Goal: Complete application form: Complete application form

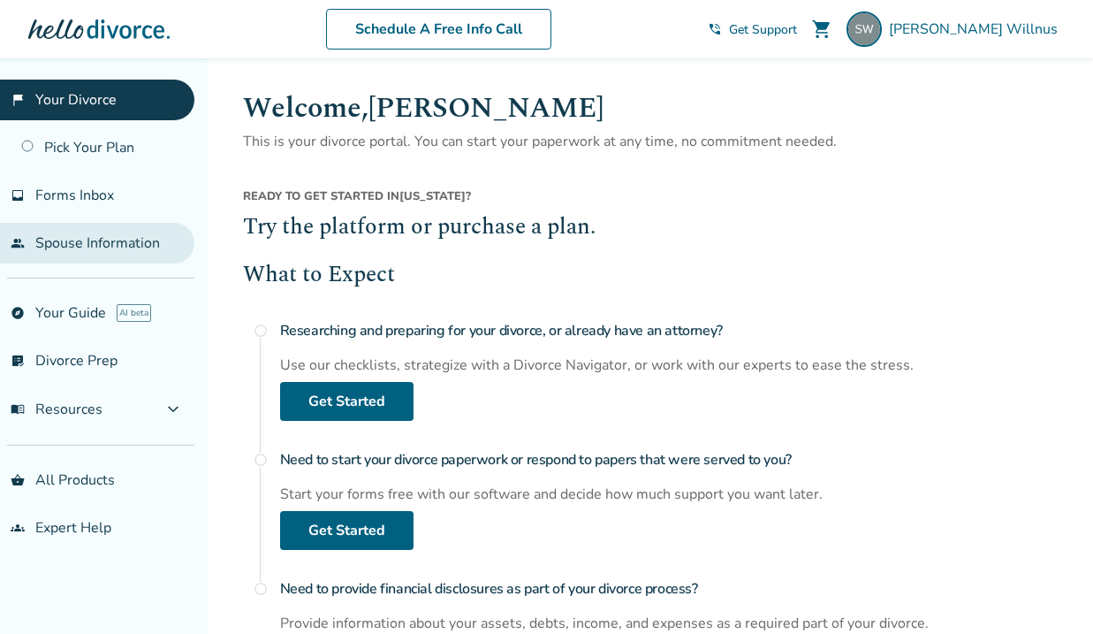
click at [95, 255] on link "people Spouse Information" at bounding box center [97, 243] width 194 height 41
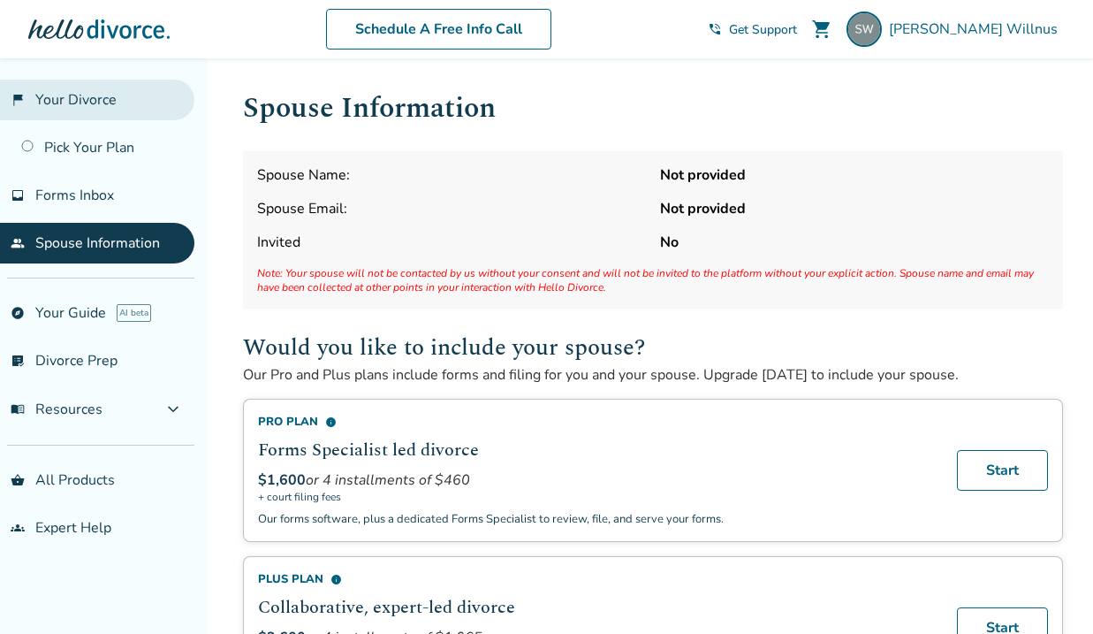
click at [95, 95] on link "flag_2 Your Divorce" at bounding box center [97, 100] width 194 height 41
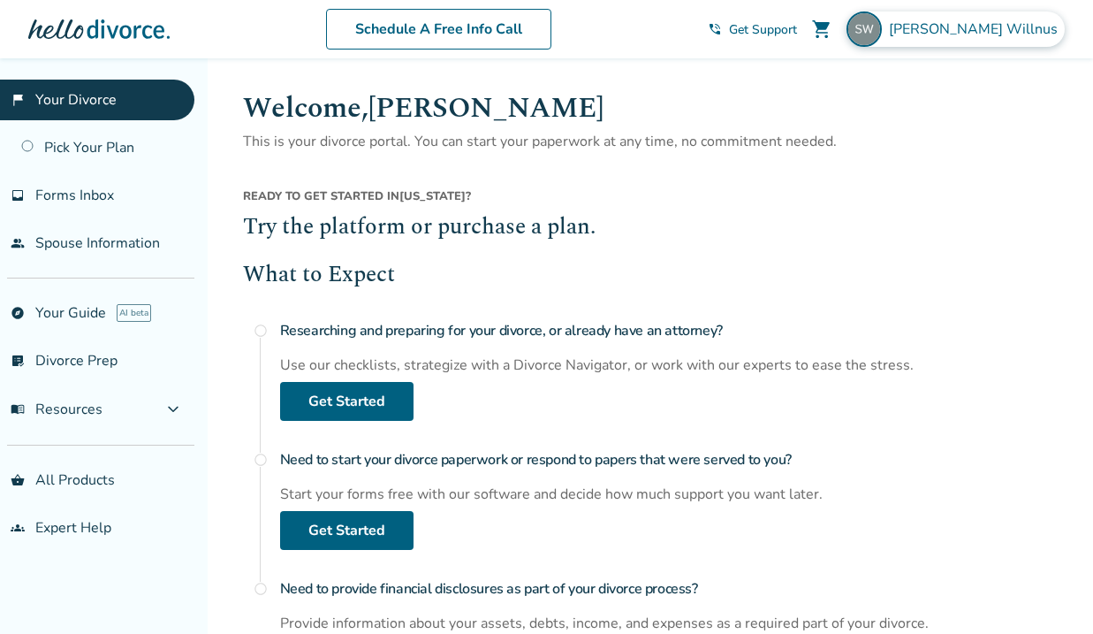
click at [973, 31] on span "[PERSON_NAME]" at bounding box center [977, 28] width 176 height 19
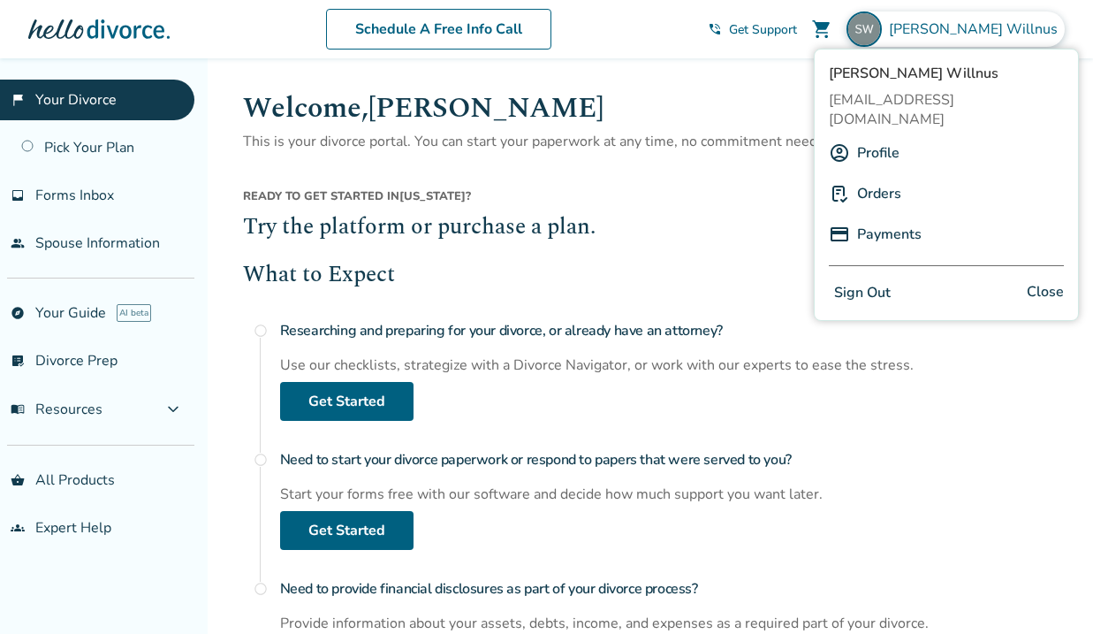
click at [879, 136] on link "Profile" at bounding box center [878, 153] width 42 height 34
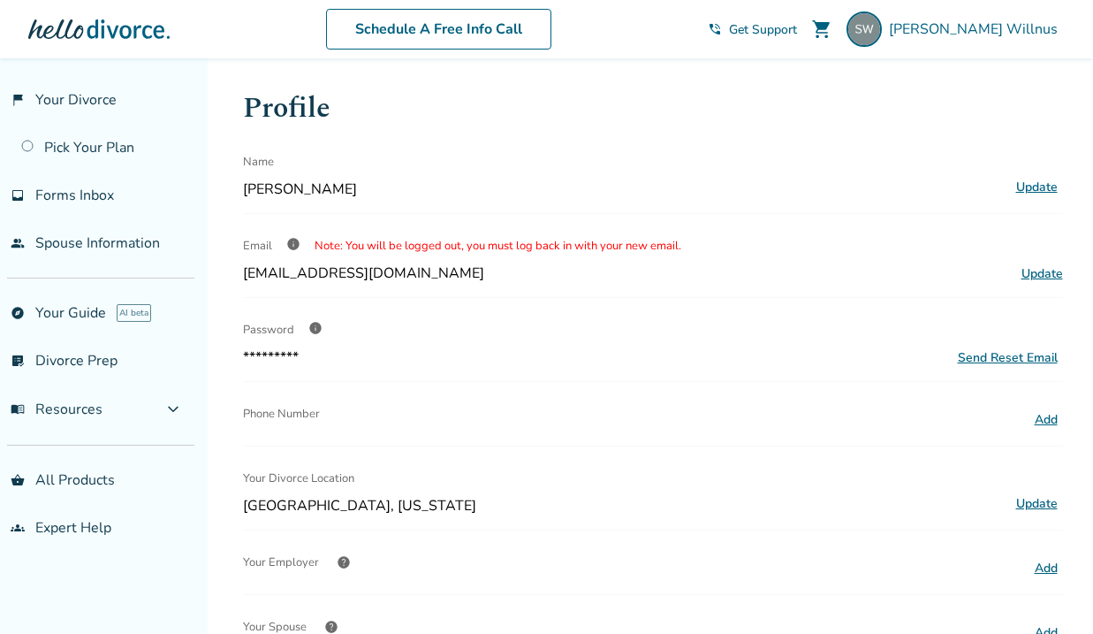
click at [314, 324] on span "info" at bounding box center [315, 328] width 14 height 14
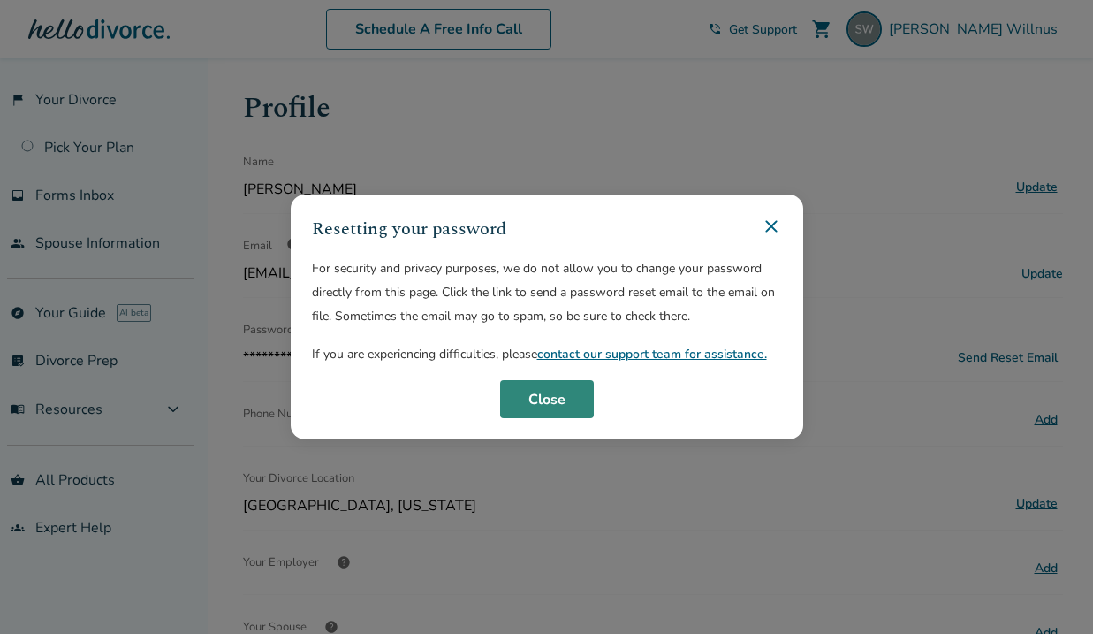
click at [574, 409] on button "Close" at bounding box center [547, 399] width 94 height 39
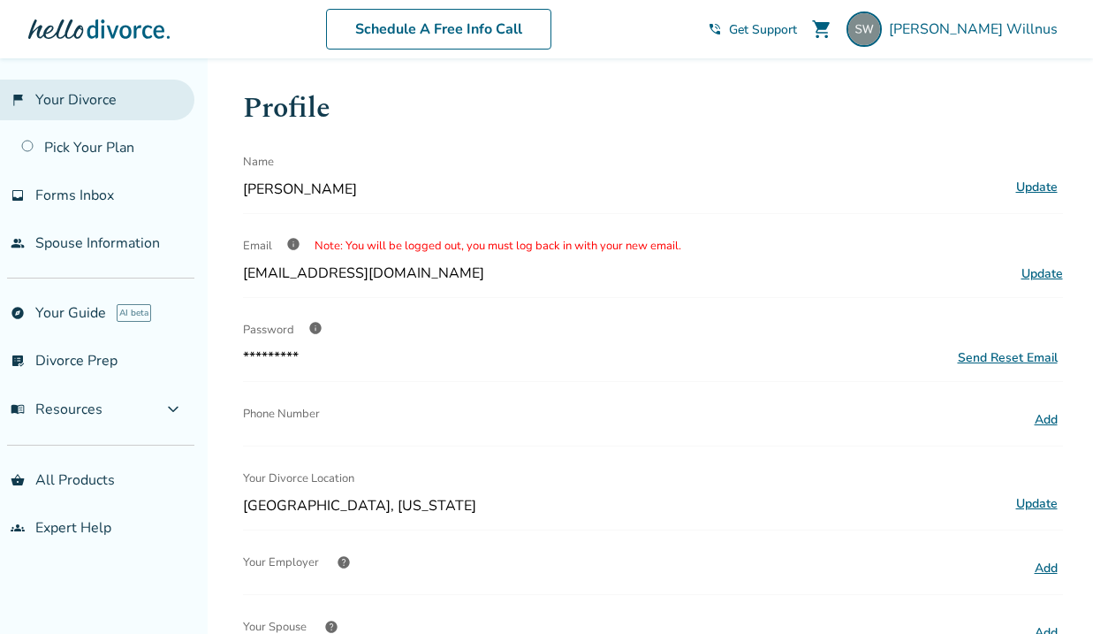
click at [56, 110] on link "flag_2 Your Divorce" at bounding box center [97, 100] width 194 height 41
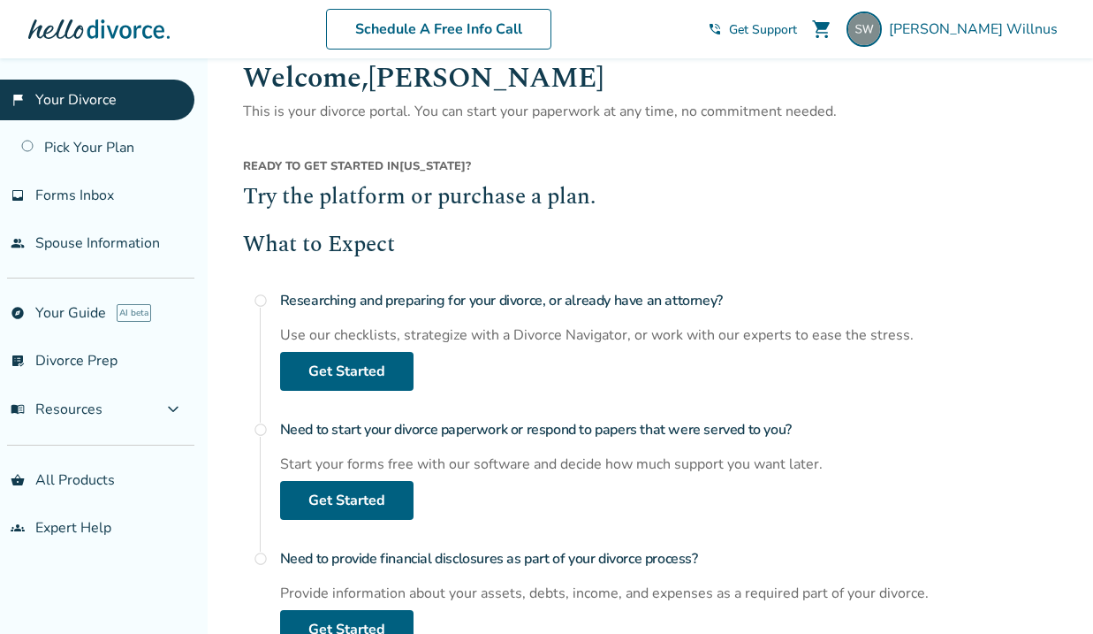
scroll to position [43, 0]
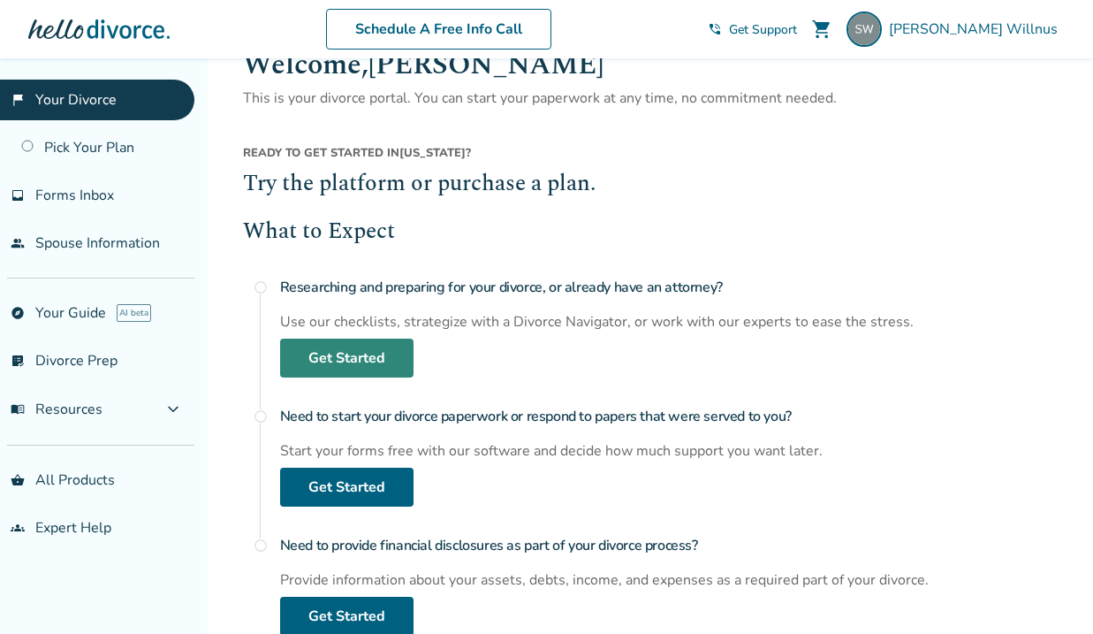
click at [354, 354] on link "Get Started" at bounding box center [346, 358] width 133 height 39
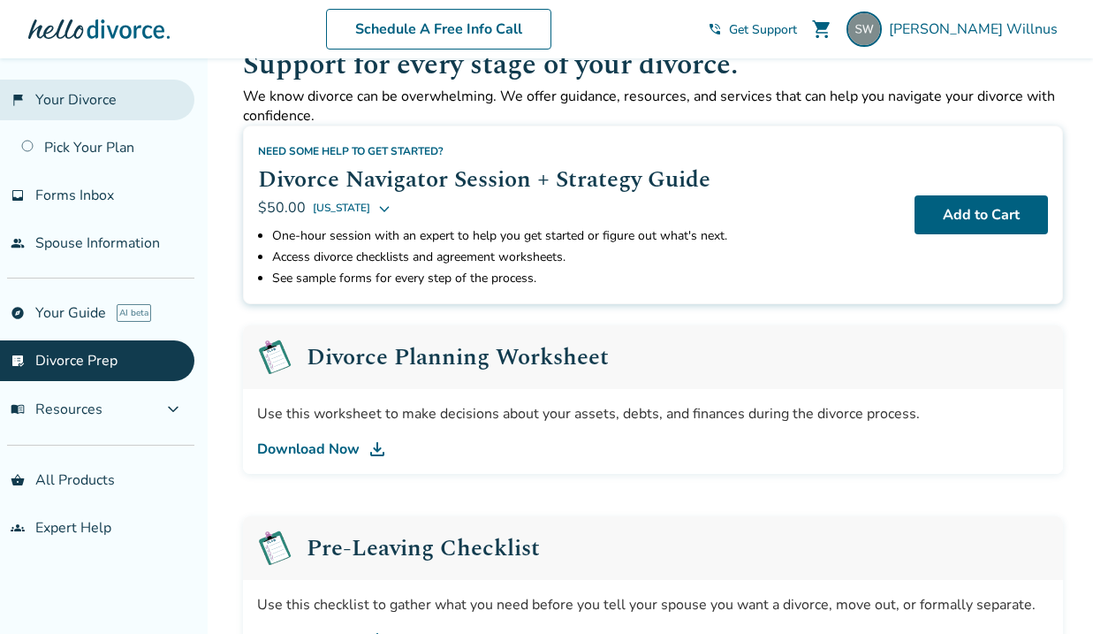
click at [68, 106] on link "flag_2 Your Divorce" at bounding box center [97, 100] width 194 height 41
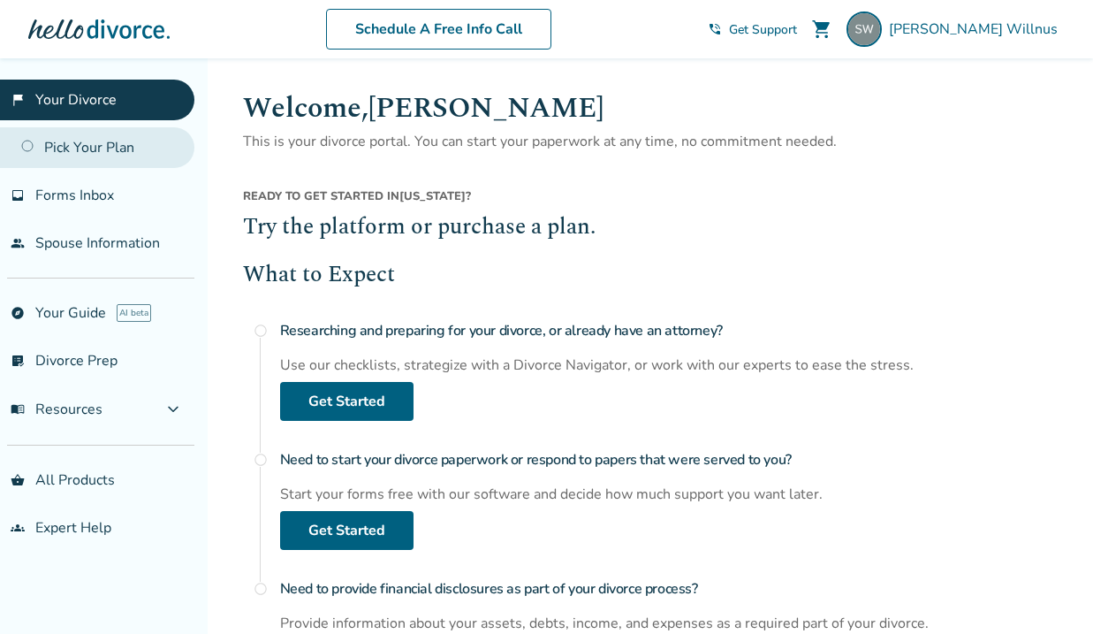
click at [94, 145] on link "Pick Your Plan" at bounding box center [97, 147] width 194 height 41
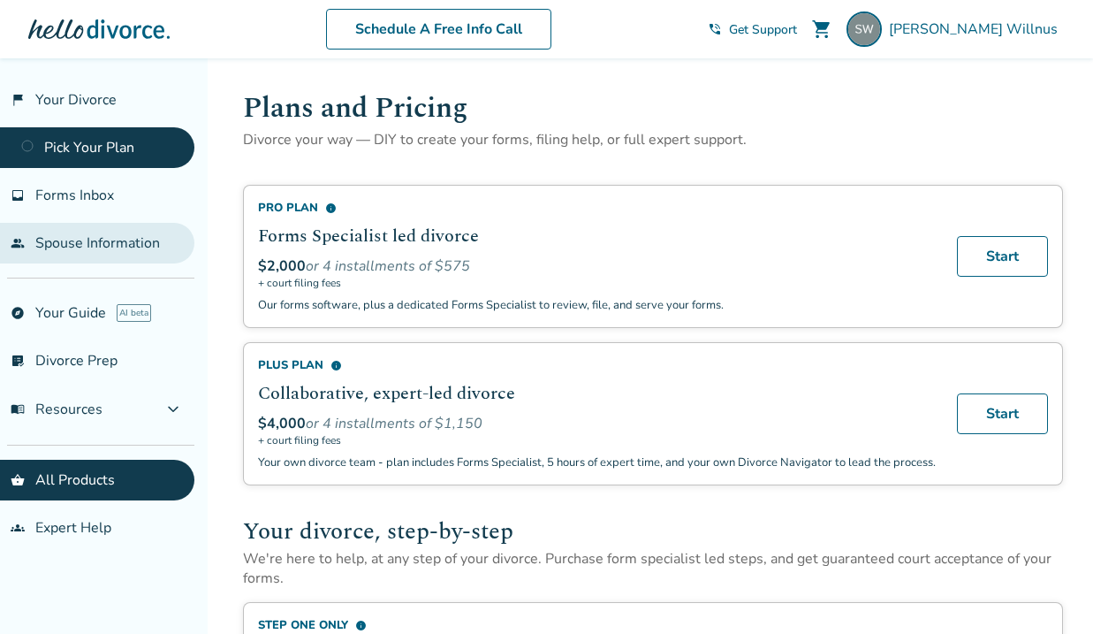
click at [103, 242] on link "people Spouse Information" at bounding box center [97, 243] width 194 height 41
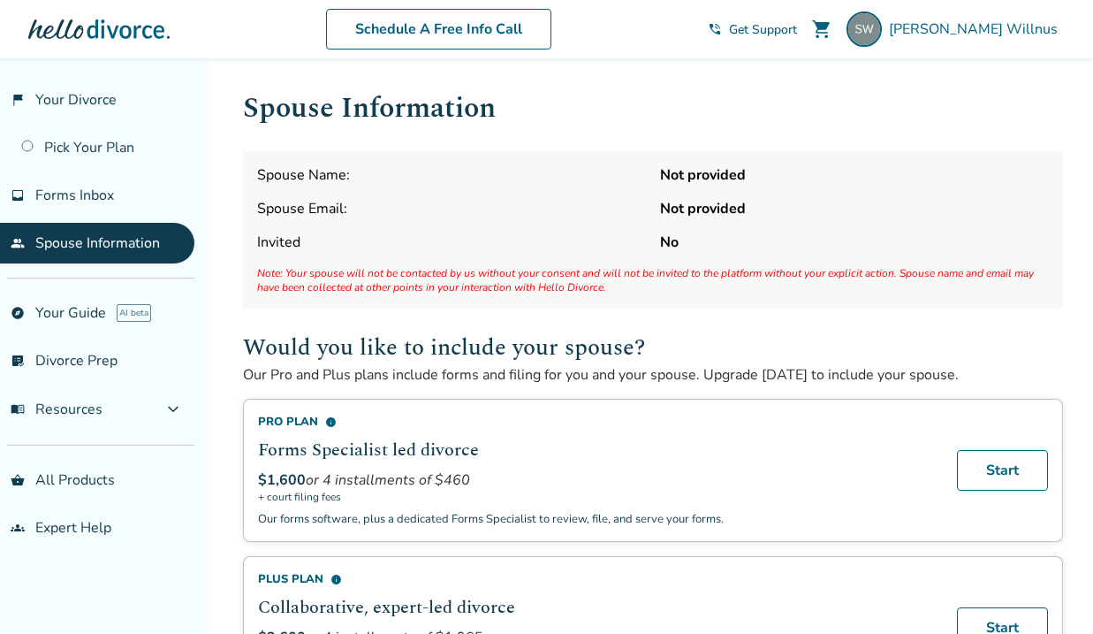
click at [662, 132] on div "Spouse Information Spouse Name: Not provided Spouse Email: Not provided Invited…" at bounding box center [653, 641] width 820 height 1108
click at [87, 96] on link "flag_2 Your Divorce" at bounding box center [97, 100] width 194 height 41
